Goal: Transaction & Acquisition: Subscribe to service/newsletter

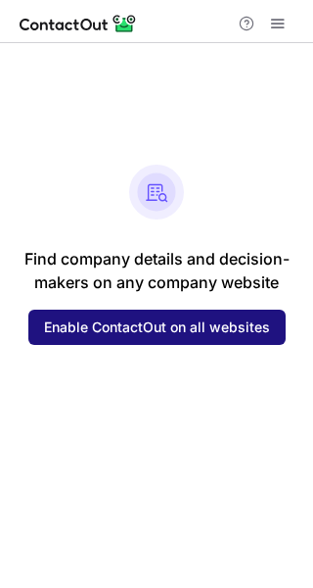
click at [193, 328] on span "Enable ContactOut on all websites" at bounding box center [157, 327] width 226 height 16
click at [216, 323] on span "Enable ContactOut on all websites" at bounding box center [157, 327] width 226 height 16
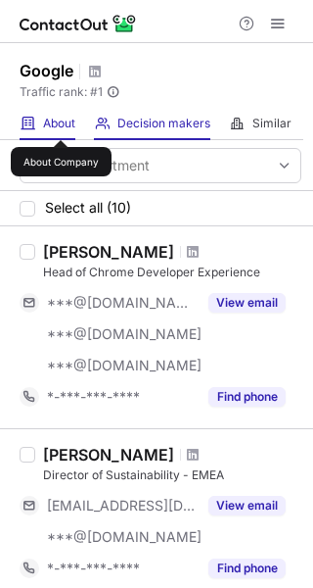
click at [62, 122] on span "About" at bounding box center [59, 124] width 32 height 16
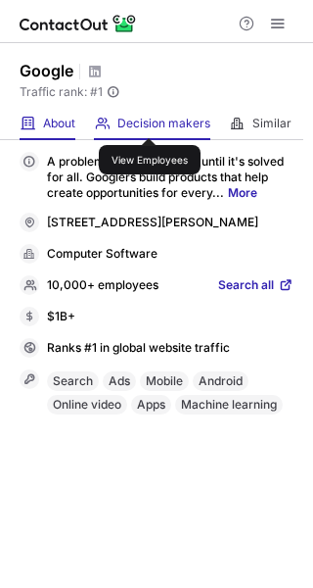
click at [150, 120] on span "Decision makers" at bounding box center [164, 124] width 93 height 16
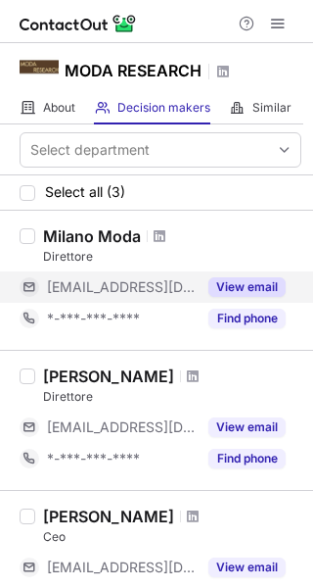
click at [254, 281] on button "View email" at bounding box center [247, 287] width 77 height 20
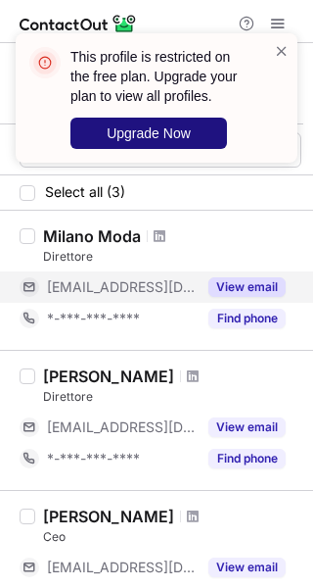
click at [188, 129] on span "Upgrade Now" at bounding box center [149, 133] width 84 height 16
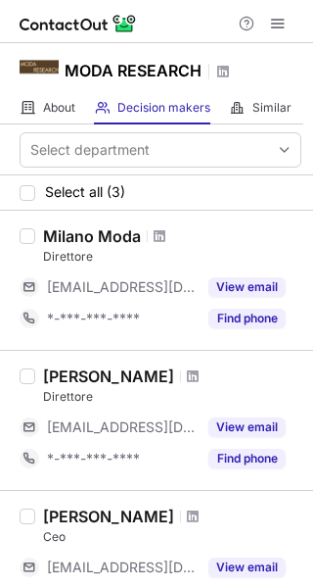
scroll to position [98, 0]
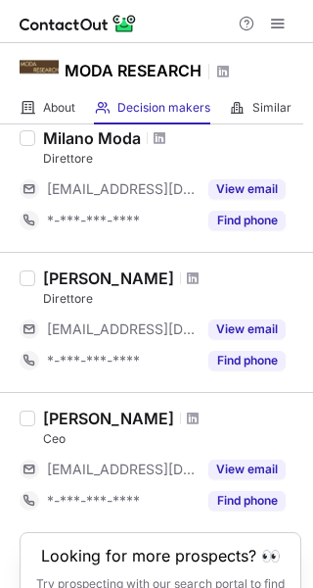
click at [153, 557] on header "Looking for more prospects? 👀" at bounding box center [161, 556] width 240 height 18
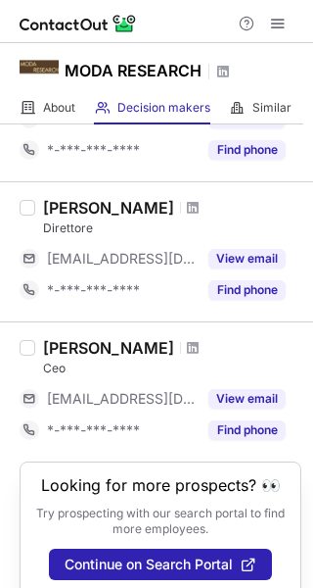
scroll to position [210, 0]
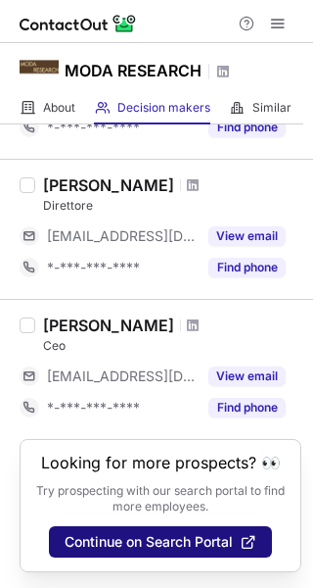
click at [215, 532] on button "Continue on Search Portal" at bounding box center [160, 541] width 223 height 31
